Goal: Ask a question

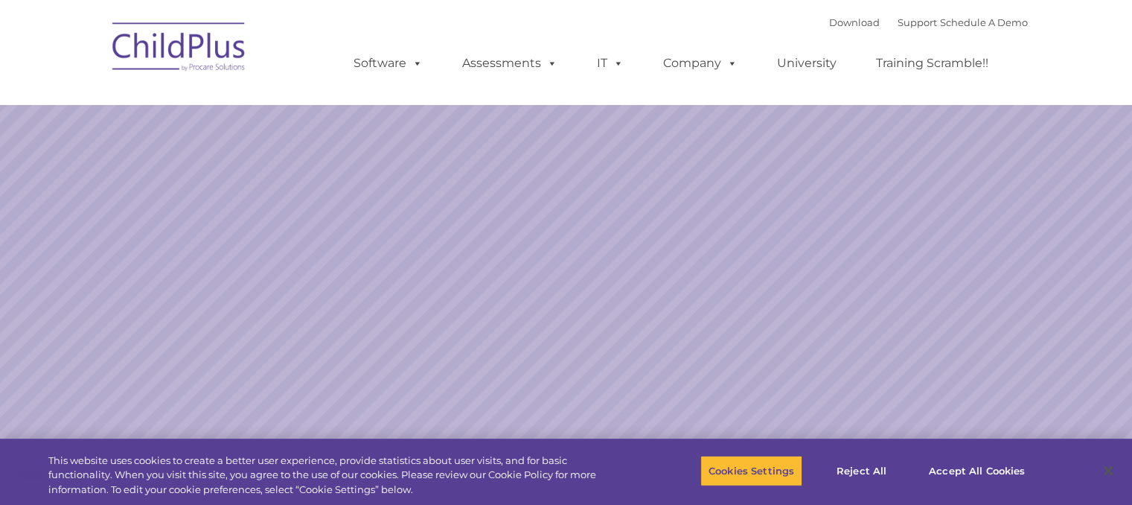
select select "MEDIUM"
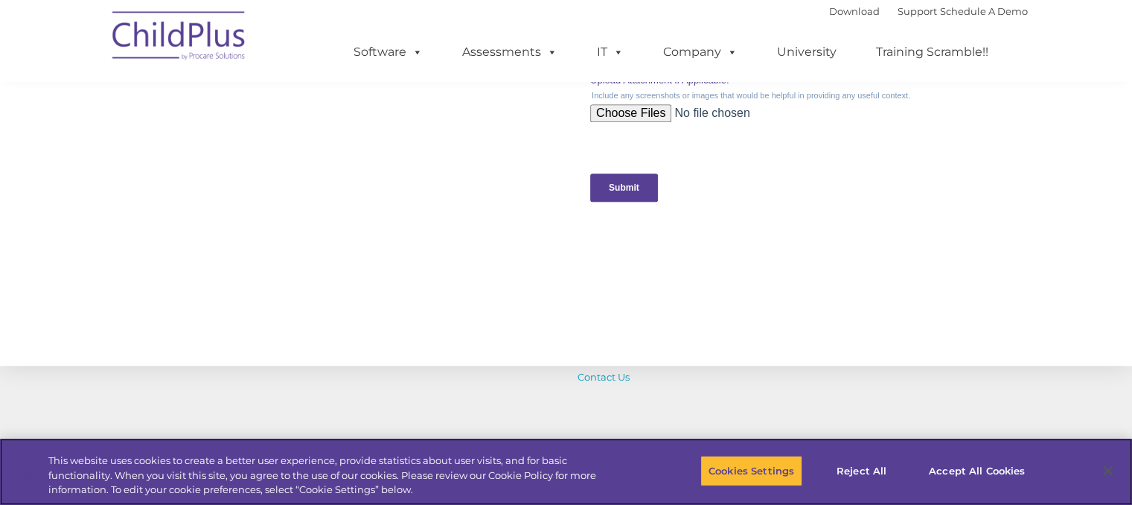
scroll to position [1502, 0]
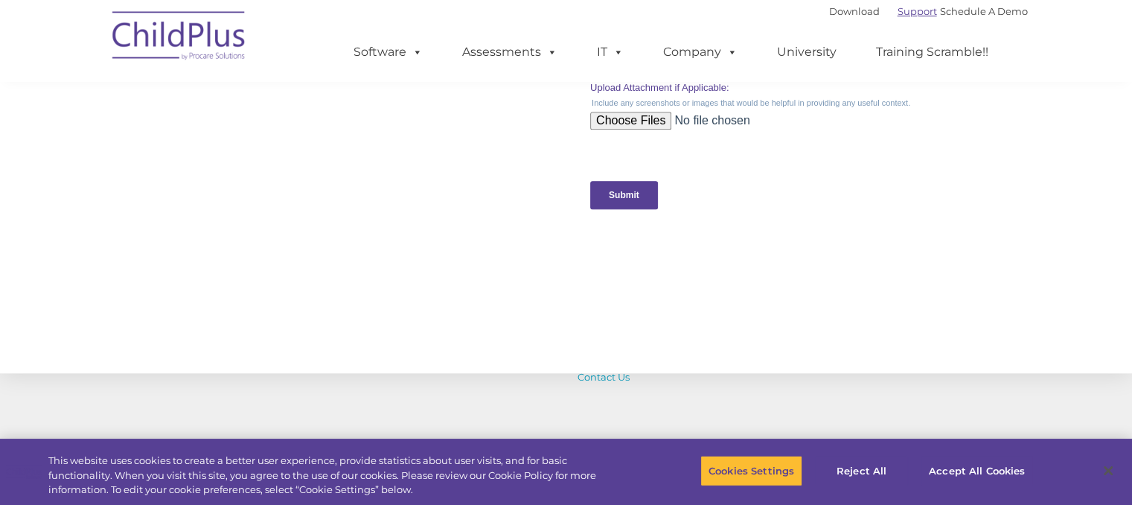
click at [898, 11] on link "Support" at bounding box center [917, 11] width 39 height 12
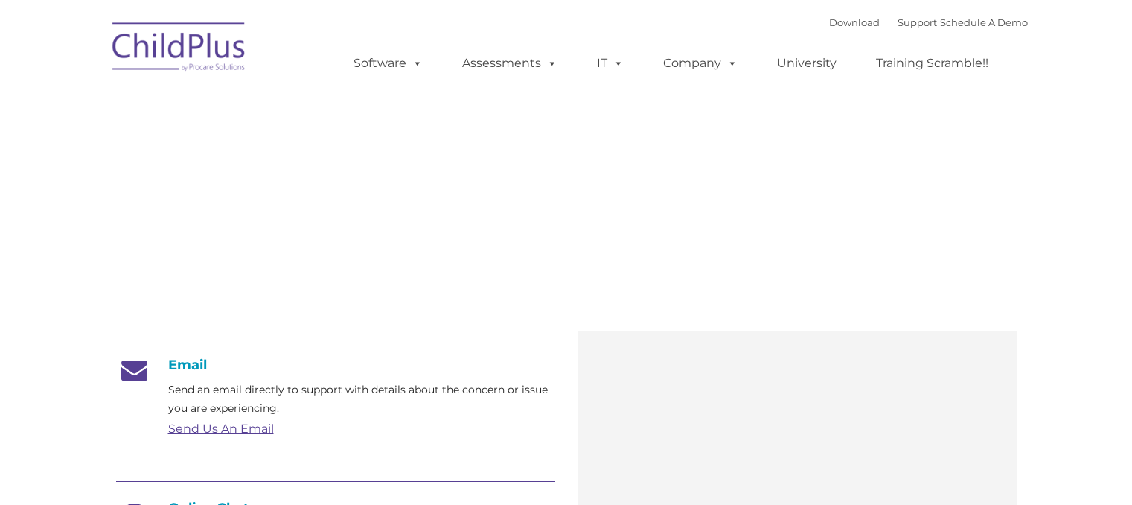
type input ""
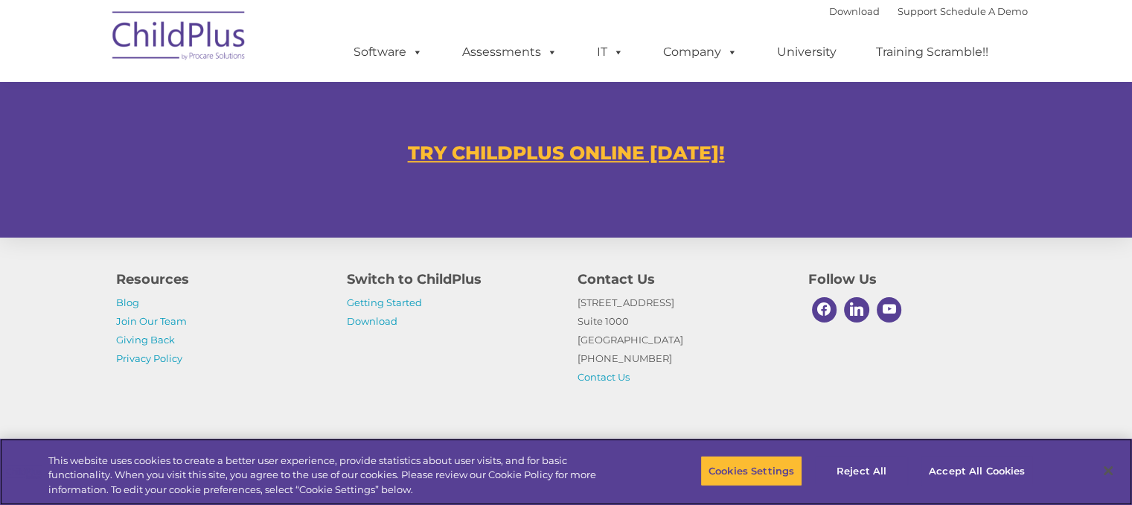
scroll to position [914, 0]
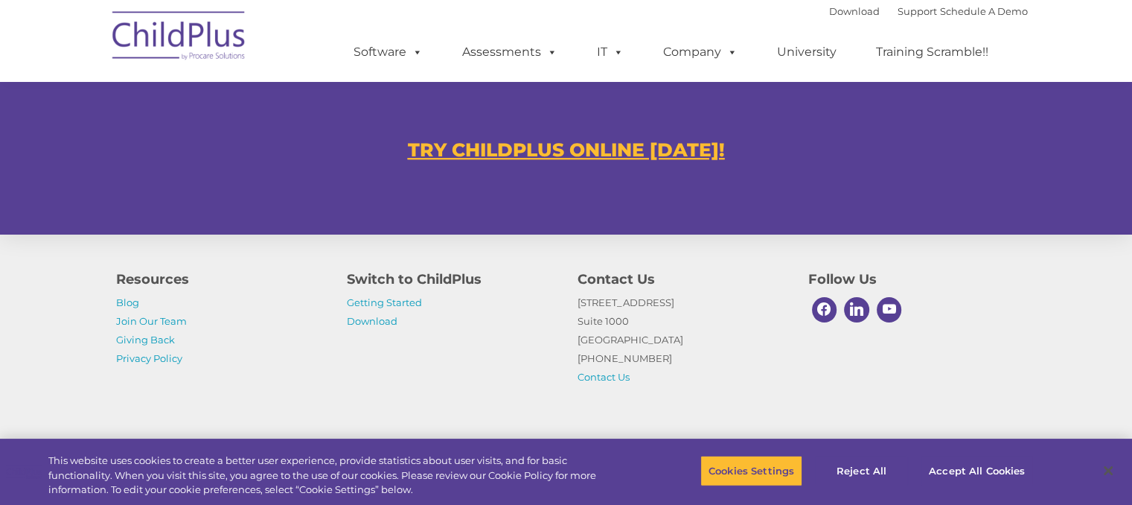
click at [644, 150] on u "TRY CHILDPLUS ONLINE TODAY!" at bounding box center [566, 149] width 317 height 22
